Goal: Information Seeking & Learning: Learn about a topic

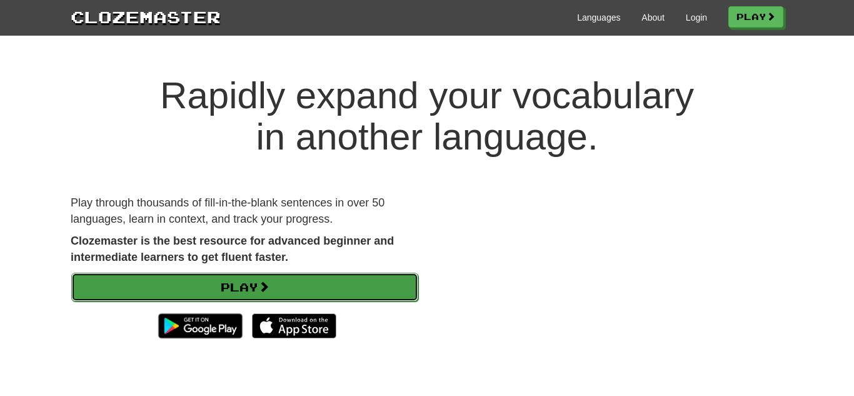
click at [383, 286] on link "Play" at bounding box center [244, 287] width 347 height 29
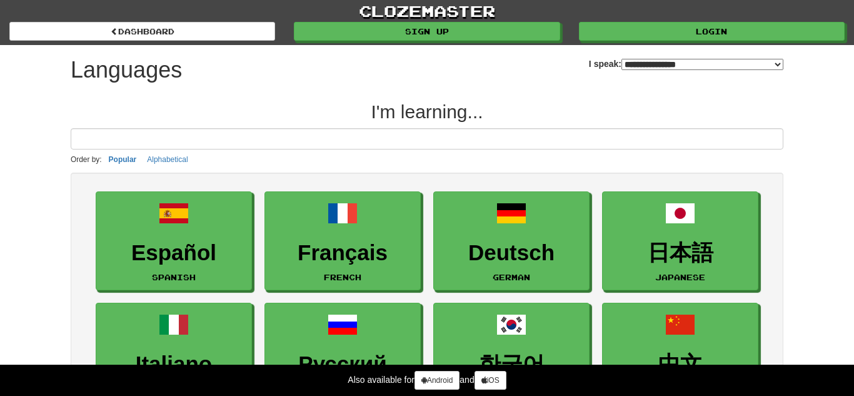
select select "*******"
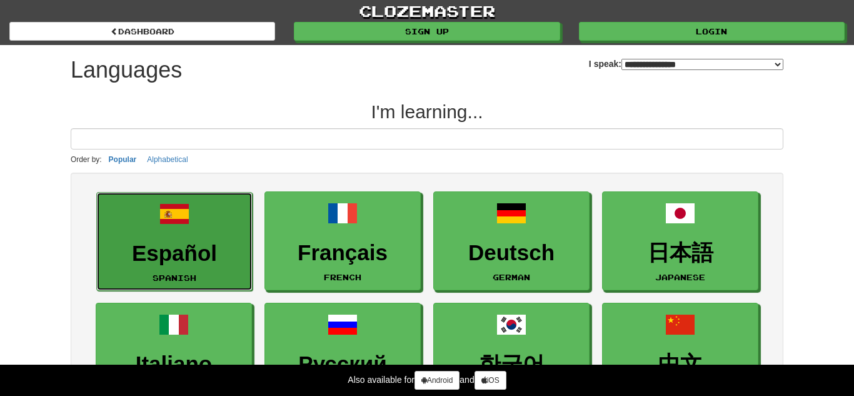
click at [240, 255] on h3 "Español" at bounding box center [174, 253] width 143 height 24
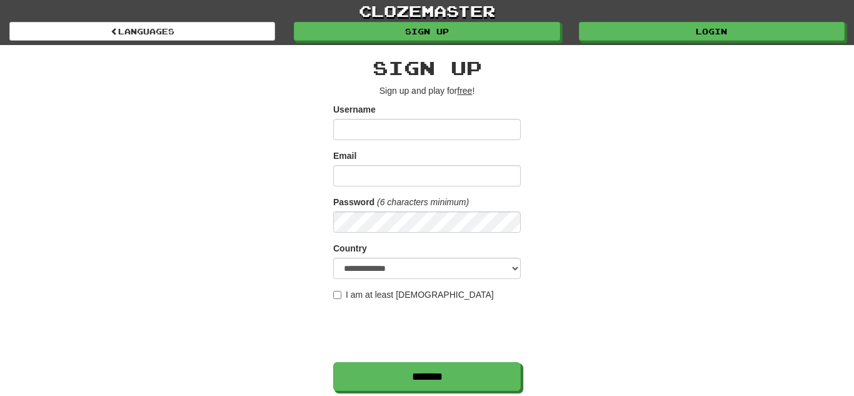
click at [353, 133] on input "Username" at bounding box center [427, 129] width 188 height 21
type input "**********"
click at [415, 176] on input "Email" at bounding box center [427, 175] width 188 height 21
type input "**********"
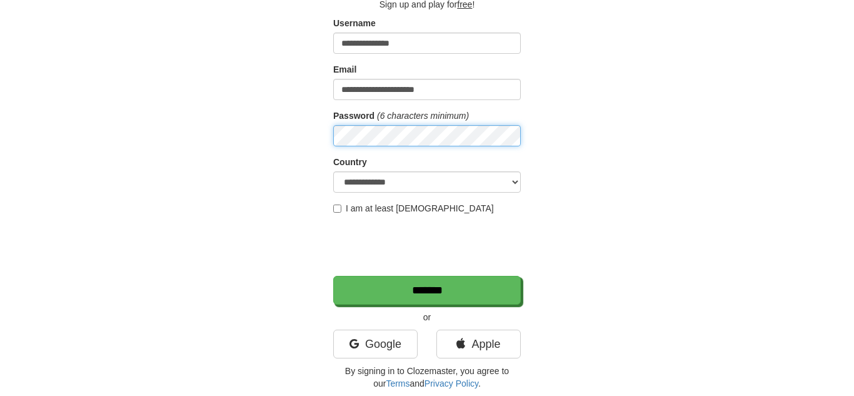
scroll to position [96, 0]
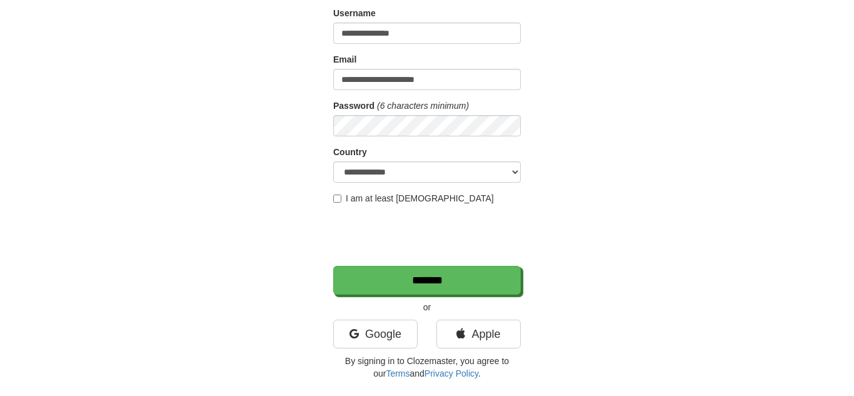
click at [424, 196] on label "I am at least [DEMOGRAPHIC_DATA]" at bounding box center [413, 198] width 161 height 13
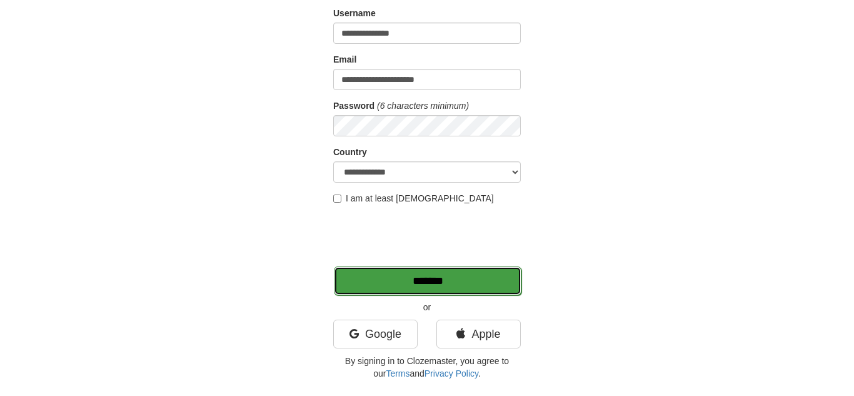
click at [435, 280] on input "*******" at bounding box center [428, 280] width 188 height 29
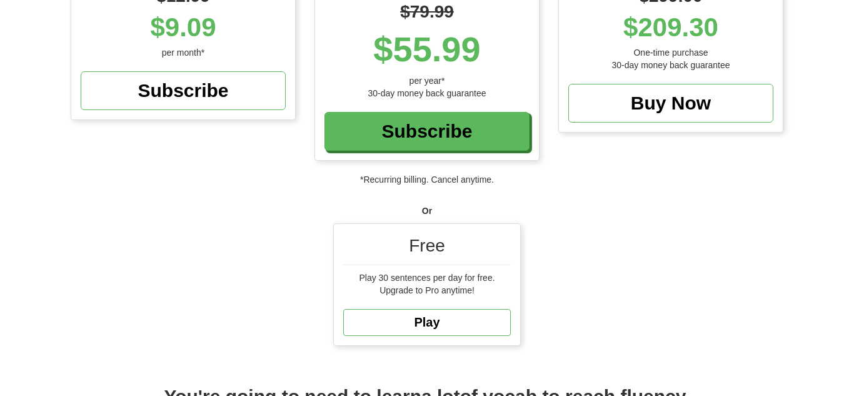
scroll to position [245, 0]
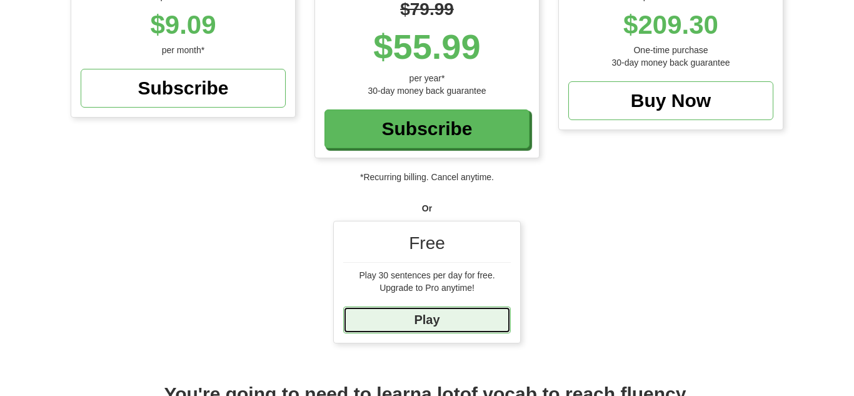
click at [471, 330] on link "Play" at bounding box center [427, 319] width 168 height 27
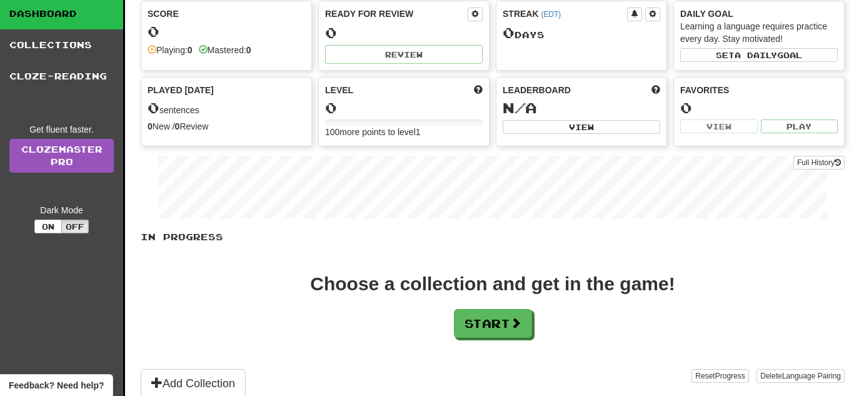
scroll to position [80, 0]
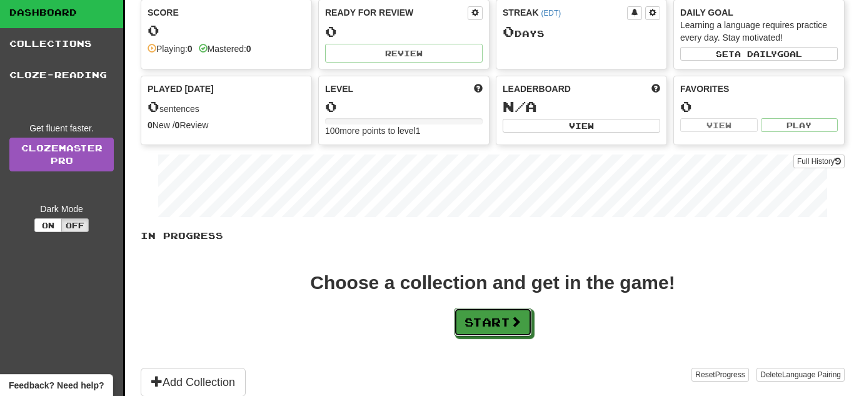
click at [471, 330] on button "Start" at bounding box center [493, 322] width 78 height 29
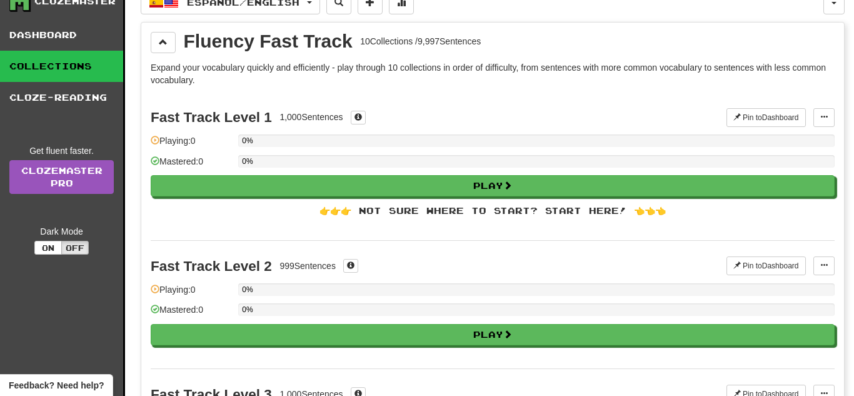
scroll to position [60, 0]
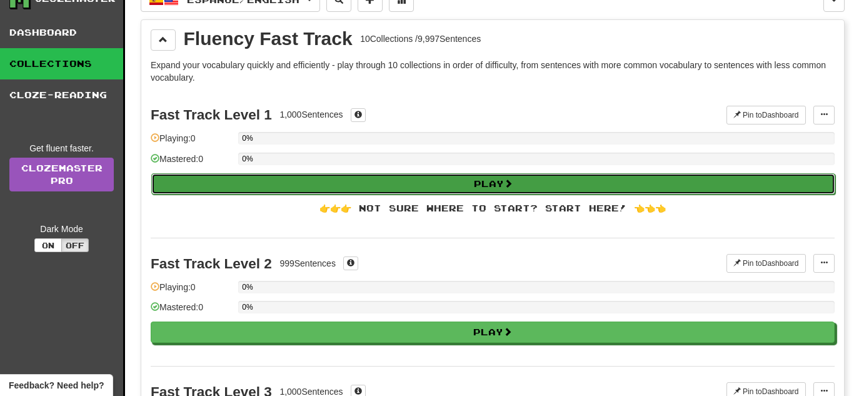
click at [467, 190] on button "Play" at bounding box center [493, 183] width 684 height 21
select select "**"
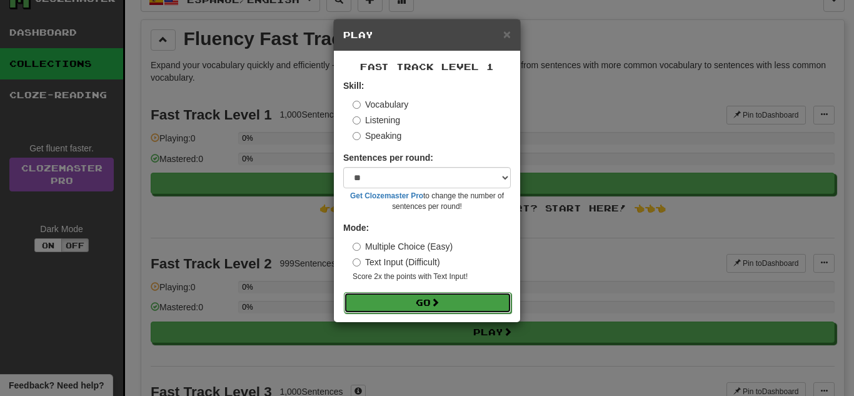
click at [459, 303] on button "Go" at bounding box center [428, 302] width 168 height 21
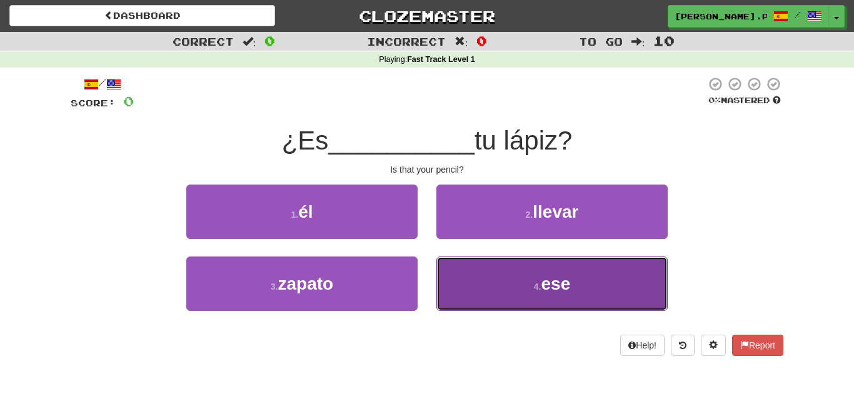
click at [484, 289] on button "4 . ese" at bounding box center [552, 283] width 231 height 54
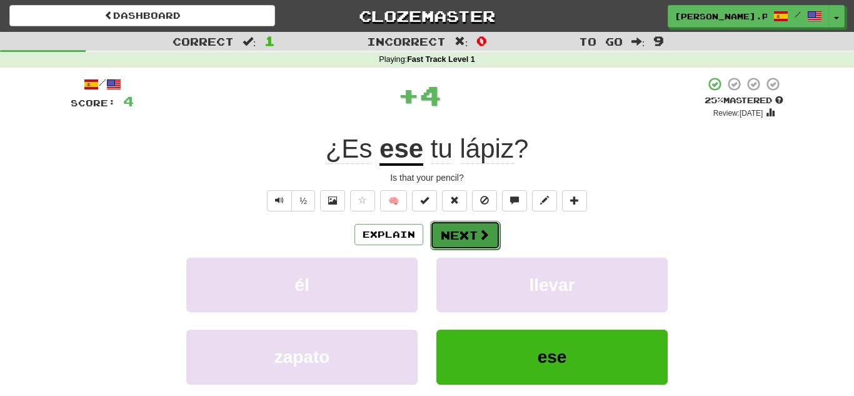
click at [483, 221] on button "Next" at bounding box center [465, 235] width 70 height 29
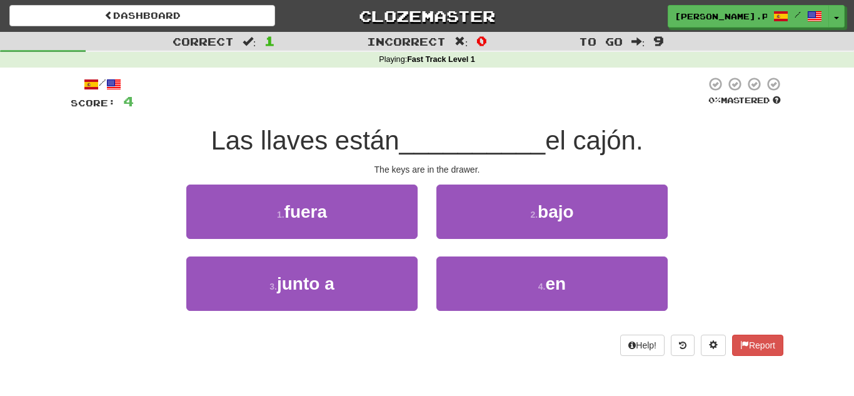
click at [445, 312] on div "4 . en" at bounding box center [552, 292] width 250 height 72
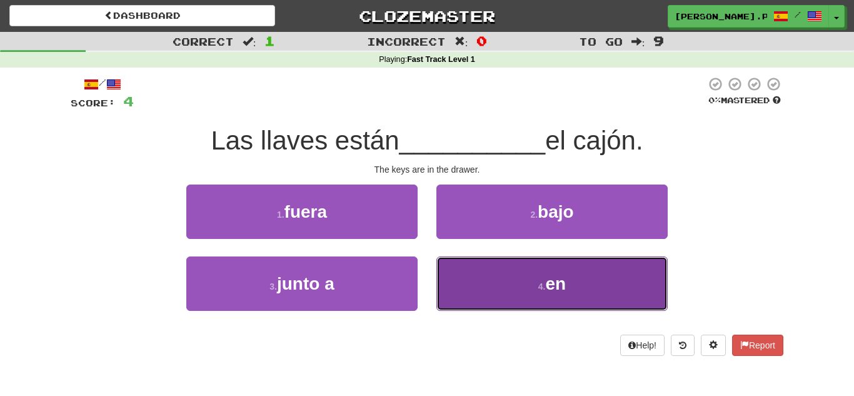
click at [453, 305] on button "4 . en" at bounding box center [552, 283] width 231 height 54
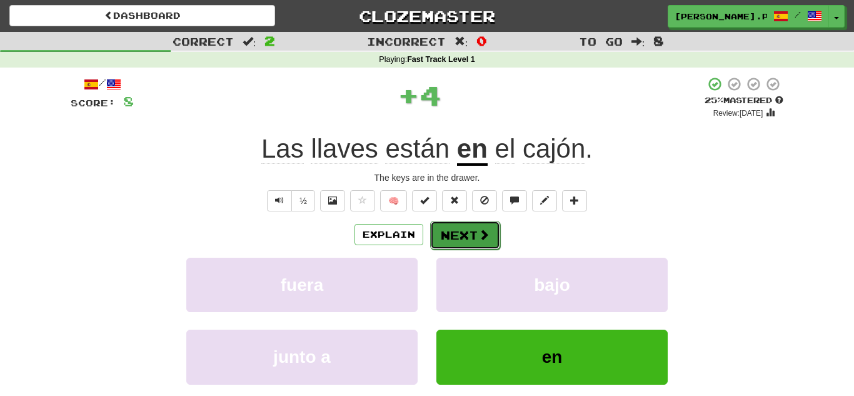
click at [471, 242] on button "Next" at bounding box center [465, 235] width 70 height 29
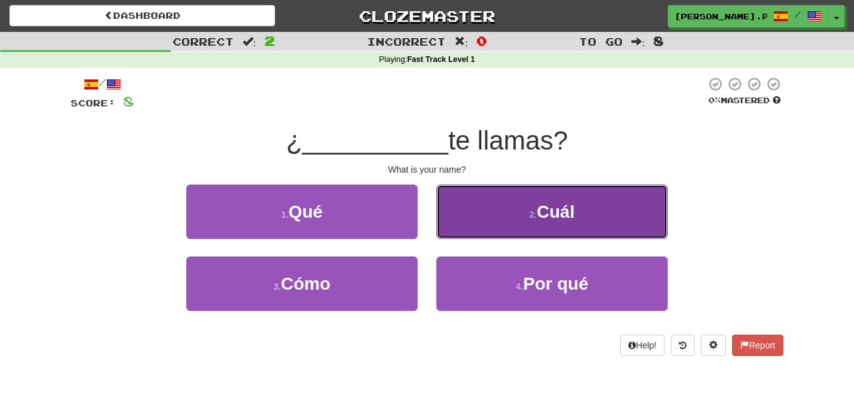
click at [490, 216] on button "2 . Cuál" at bounding box center [552, 212] width 231 height 54
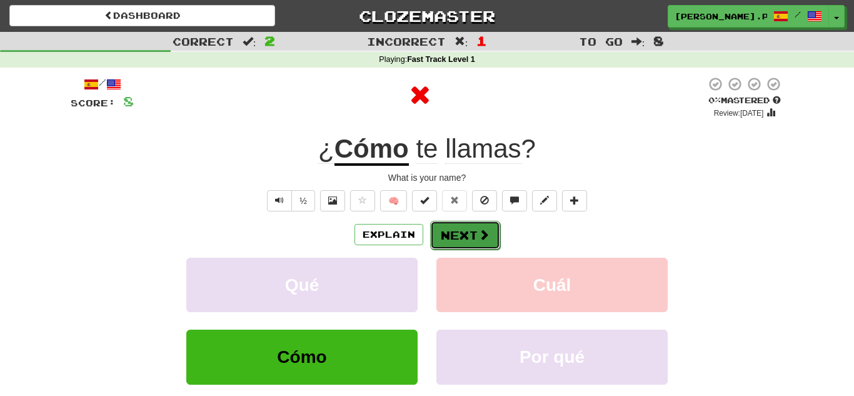
click at [468, 233] on button "Next" at bounding box center [465, 235] width 70 height 29
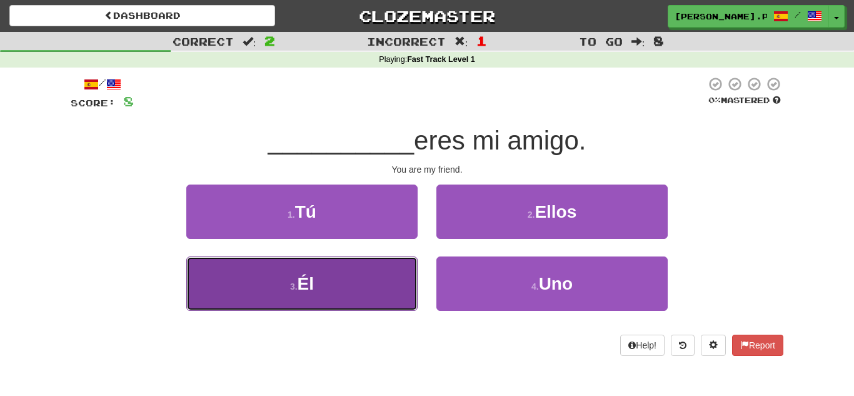
click at [387, 286] on button "3 . Él" at bounding box center [301, 283] width 231 height 54
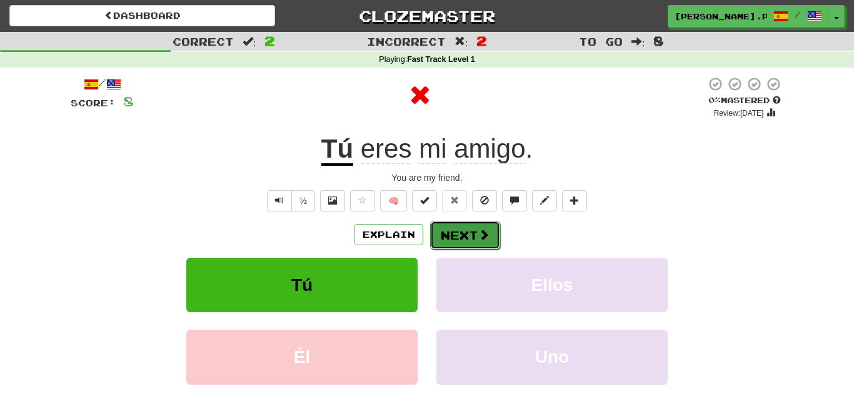
click at [439, 237] on button "Next" at bounding box center [465, 235] width 70 height 29
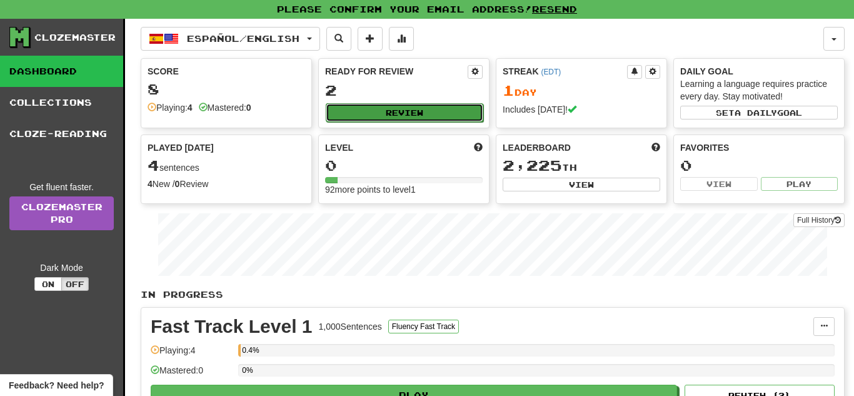
click at [396, 106] on button "Review" at bounding box center [405, 112] width 158 height 19
select select "**"
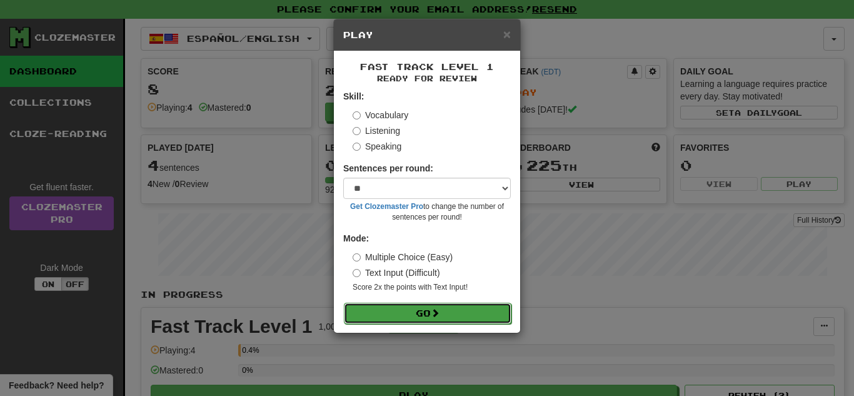
click at [423, 308] on button "Go" at bounding box center [428, 313] width 168 height 21
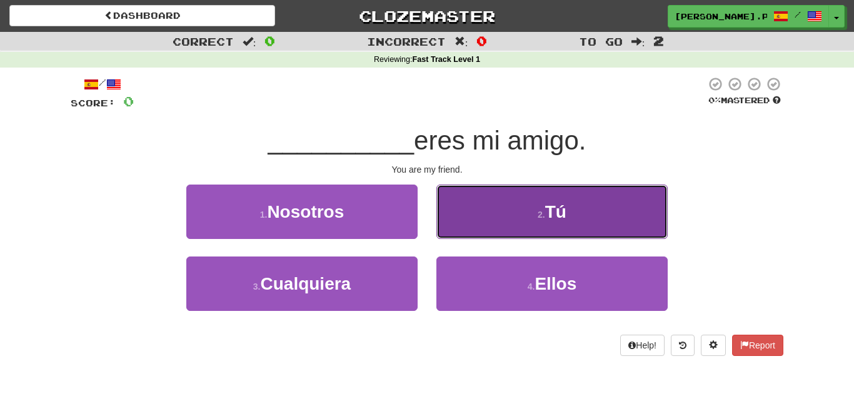
click at [454, 228] on button "2 . Tú" at bounding box center [552, 212] width 231 height 54
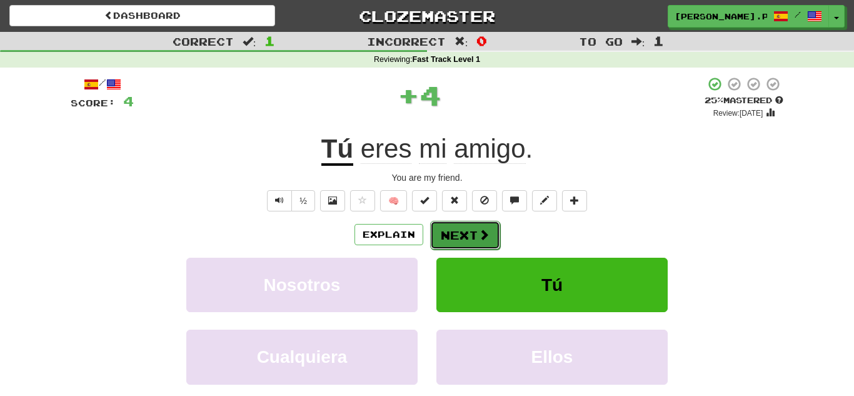
click at [455, 229] on button "Next" at bounding box center [465, 235] width 70 height 29
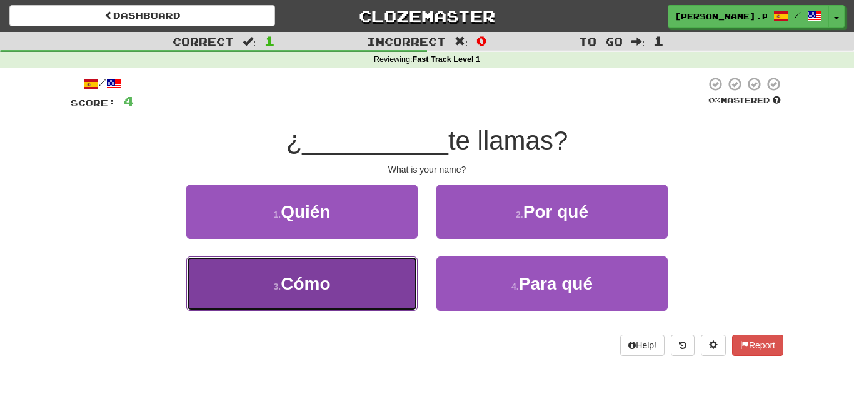
click at [387, 288] on button "3 . Cómo" at bounding box center [301, 283] width 231 height 54
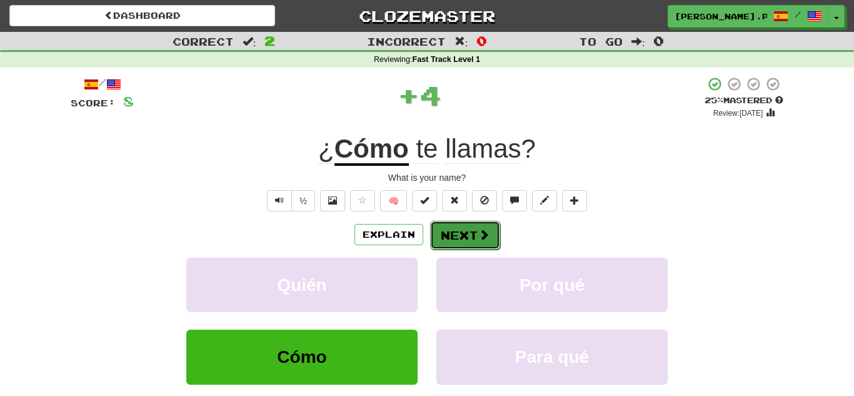
click at [475, 237] on button "Next" at bounding box center [465, 235] width 70 height 29
